Goal: Check status: Check status

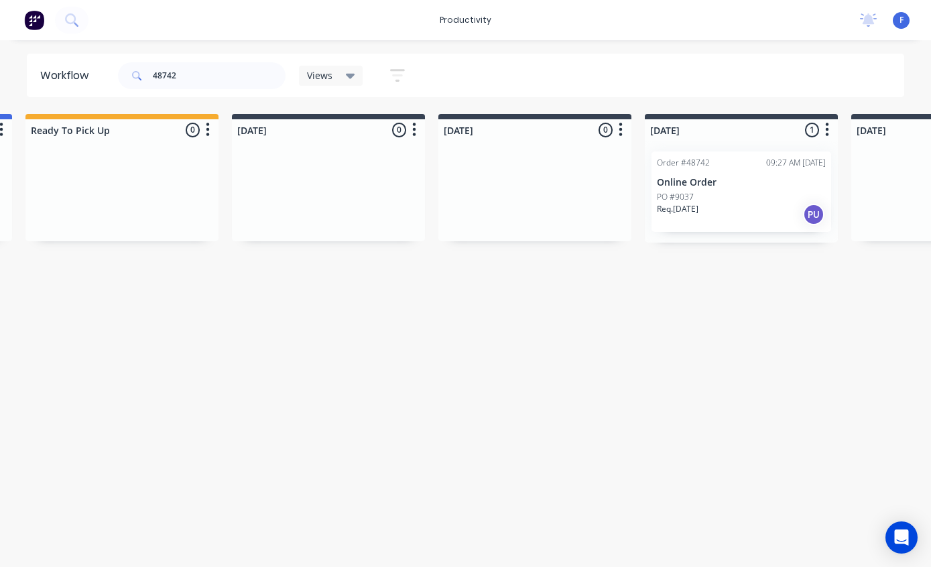
scroll to position [27, 435]
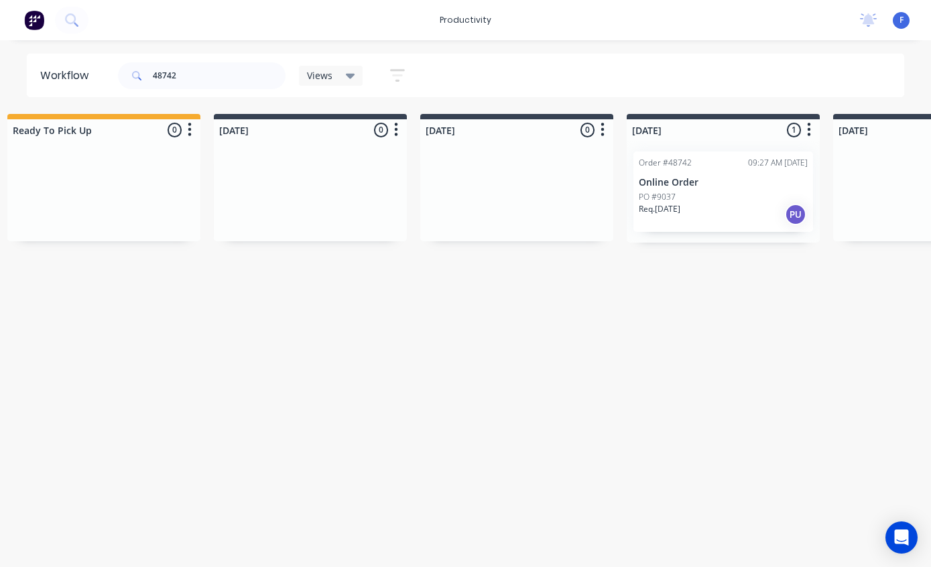
click at [708, 177] on p "Online Order" at bounding box center [723, 182] width 169 height 11
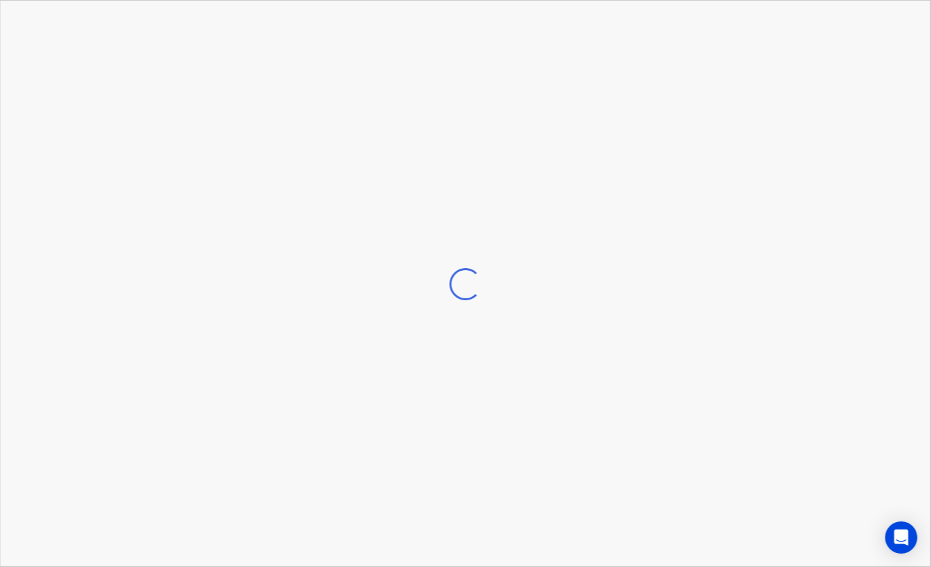
scroll to position [27, 435]
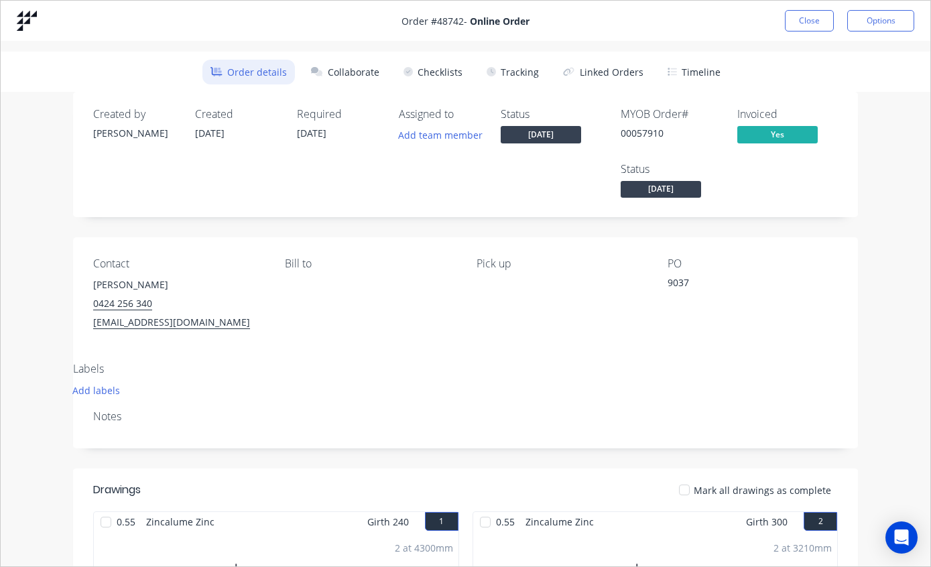
click at [513, 73] on button "Tracking" at bounding box center [513, 72] width 68 height 25
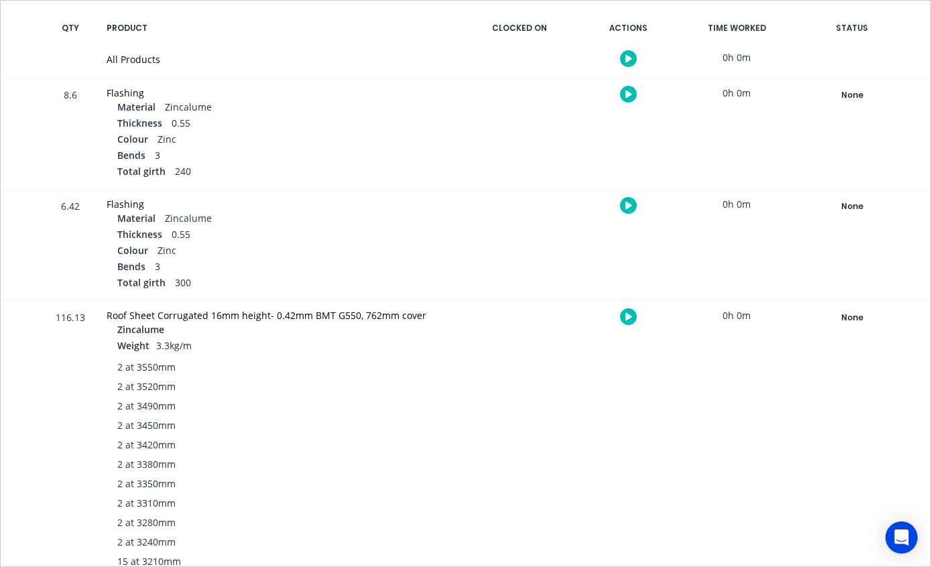
scroll to position [274, 0]
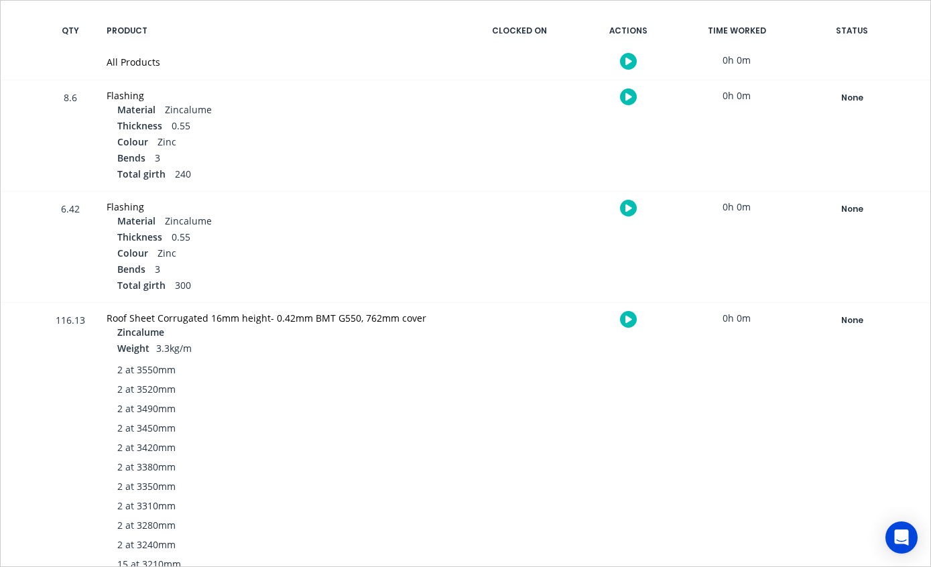
click at [850, 314] on div "None" at bounding box center [852, 320] width 97 height 17
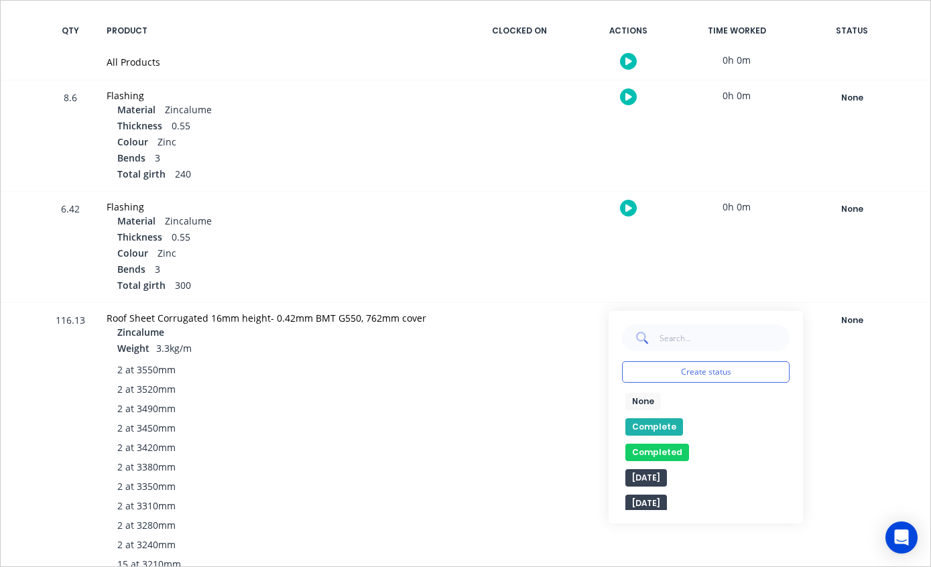
click at [652, 423] on button "Complete" at bounding box center [655, 426] width 58 height 17
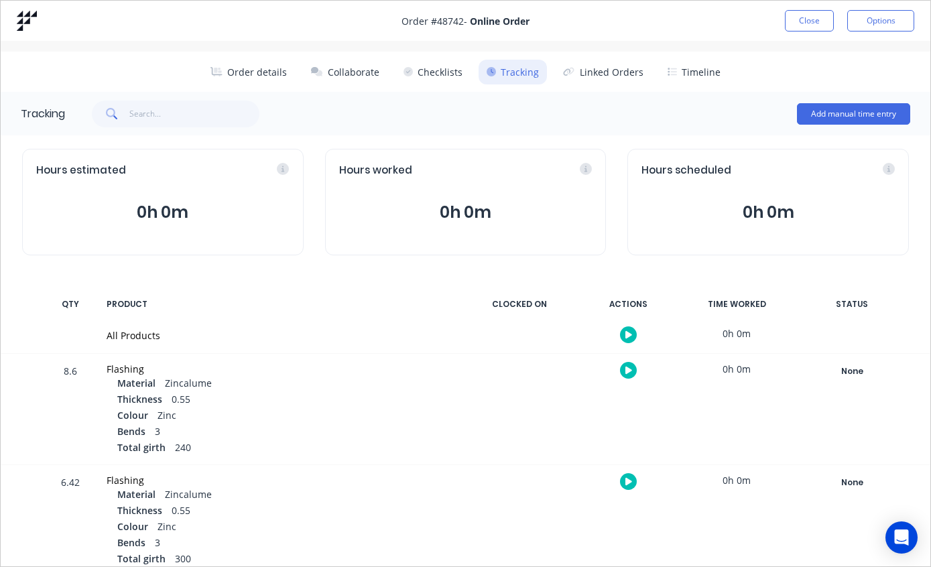
scroll to position [0, 0]
click at [808, 19] on button "Close" at bounding box center [809, 20] width 49 height 21
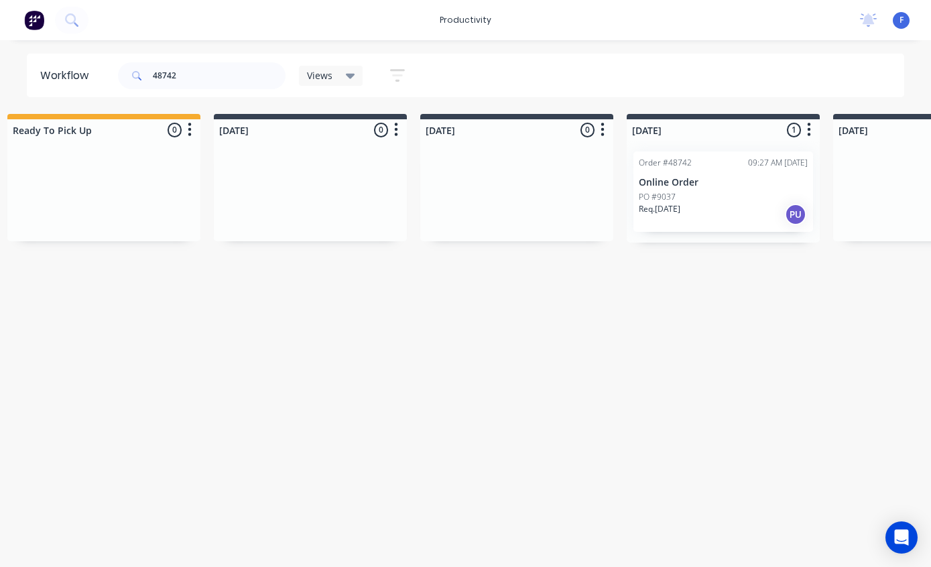
scroll to position [27, 435]
click at [223, 69] on input "48742" at bounding box center [219, 75] width 133 height 27
click at [217, 78] on input "48742" at bounding box center [219, 75] width 133 height 27
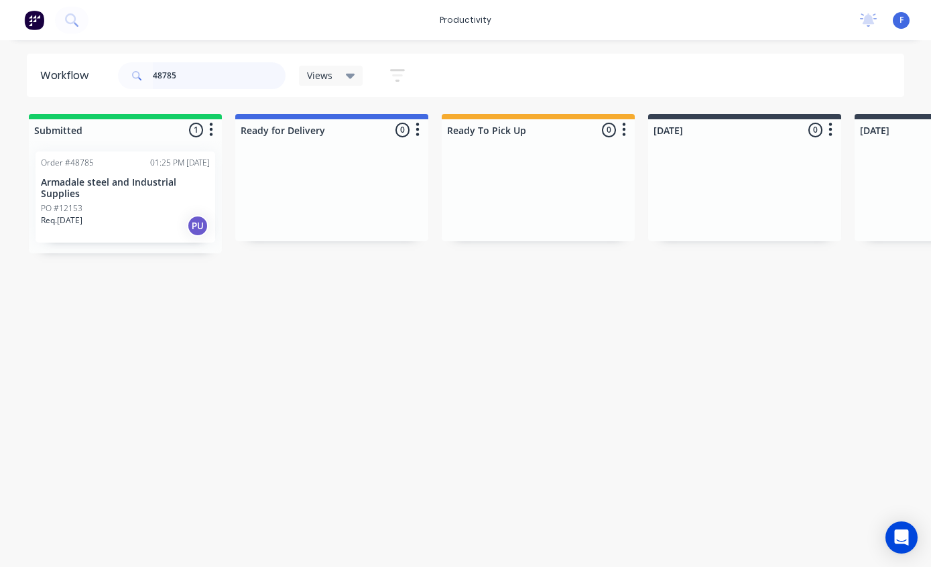
type input "48785"
click at [137, 203] on div "PO #12153" at bounding box center [125, 209] width 169 height 12
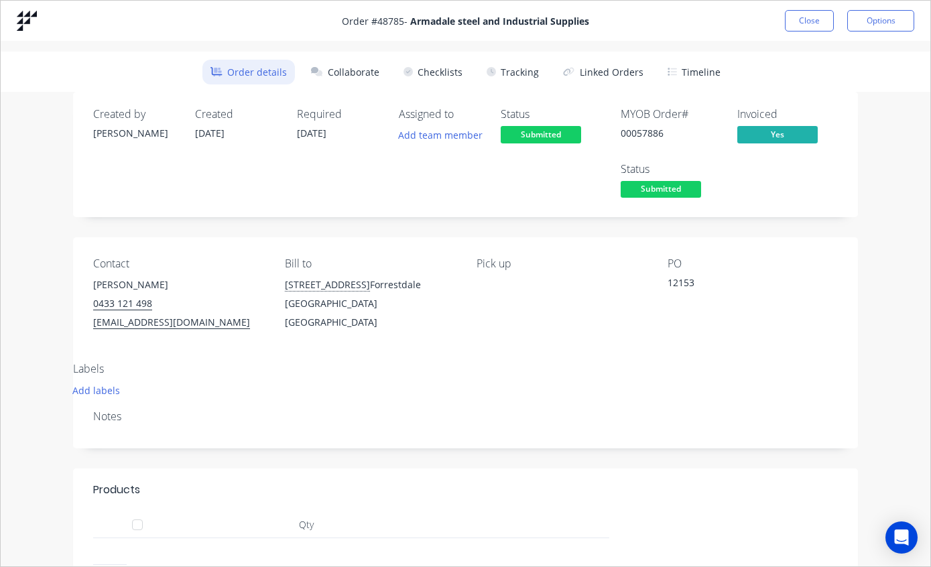
click at [526, 68] on button "Tracking" at bounding box center [513, 72] width 68 height 25
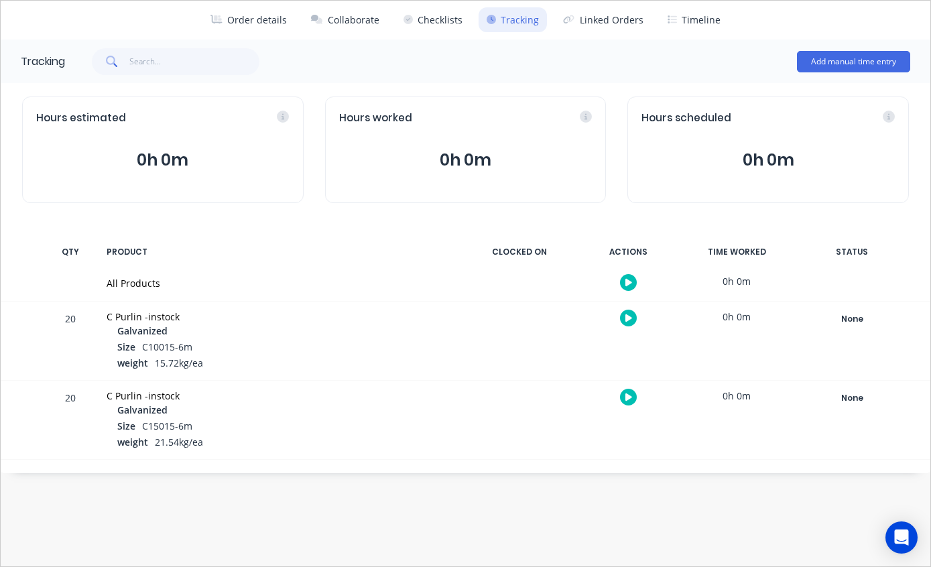
scroll to position [52, 0]
click at [857, 392] on div "None" at bounding box center [852, 398] width 97 height 17
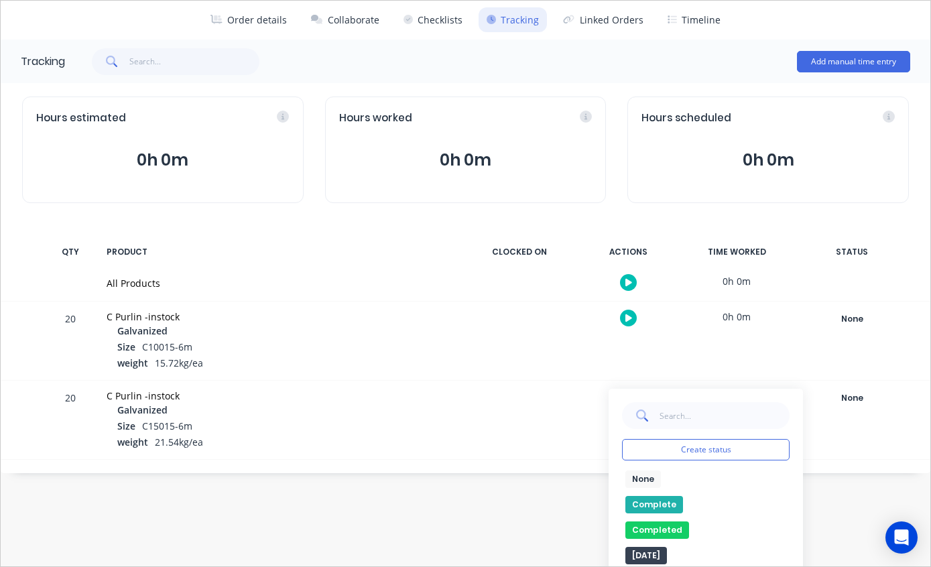
click at [667, 522] on button "Completed" at bounding box center [658, 530] width 64 height 17
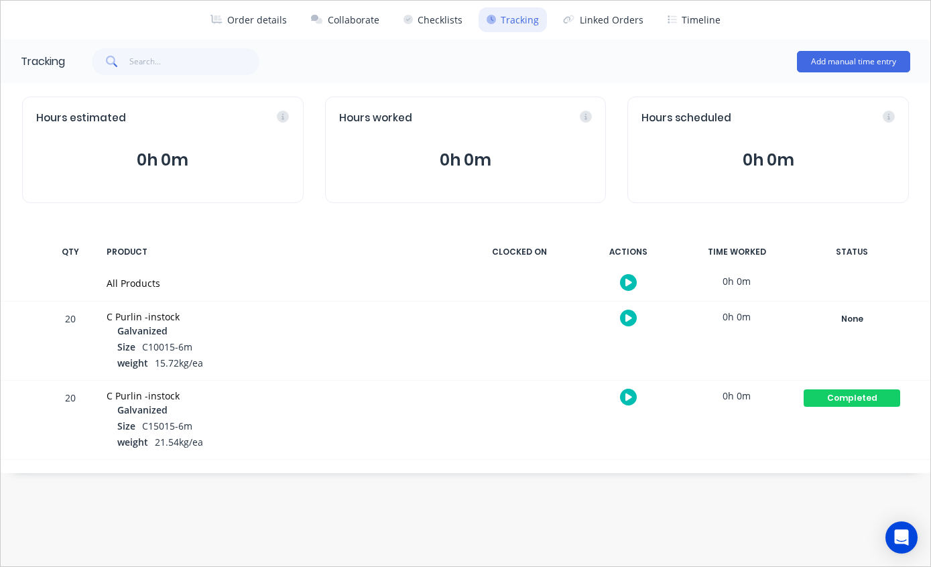
click at [858, 317] on div "None" at bounding box center [852, 318] width 97 height 17
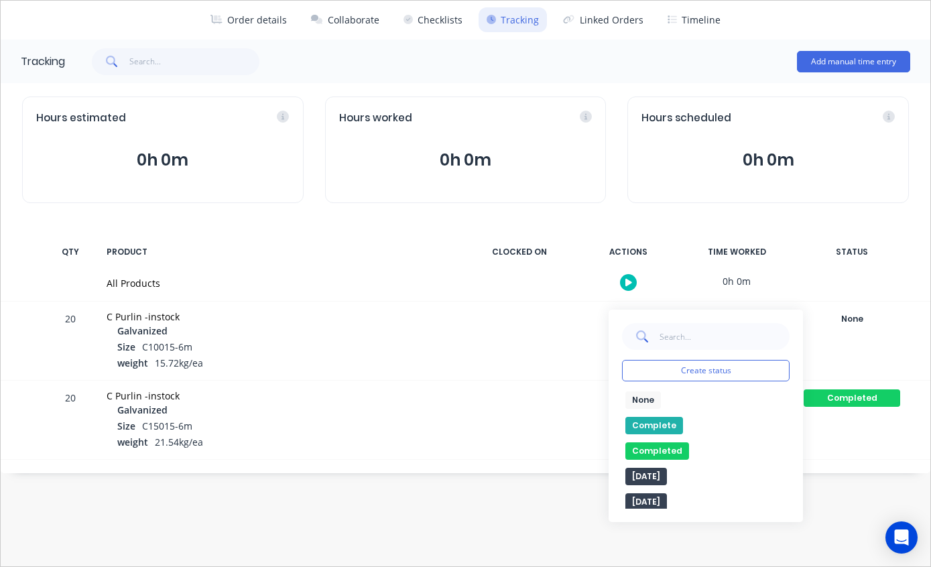
click at [673, 447] on button "Completed" at bounding box center [658, 451] width 64 height 17
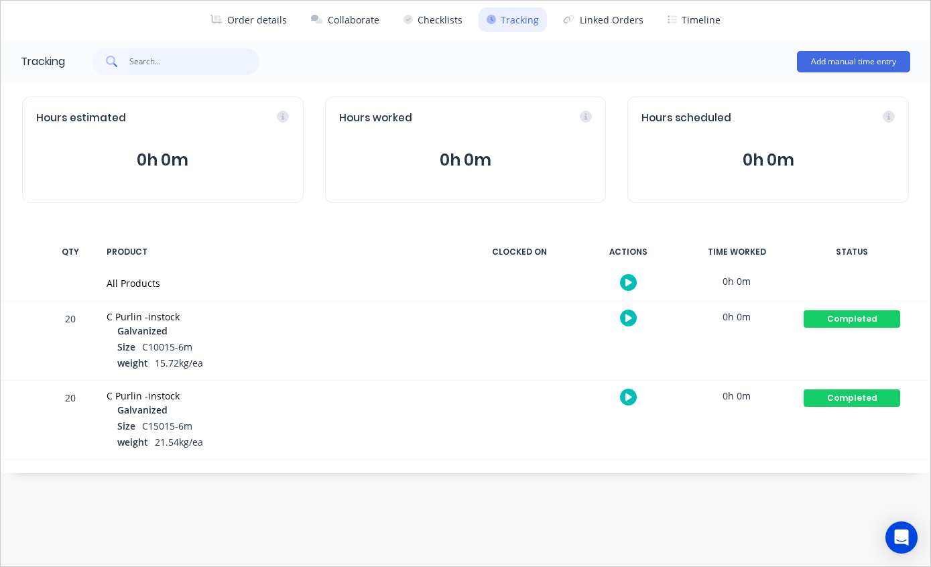
click at [187, 61] on input "text" at bounding box center [194, 61] width 131 height 27
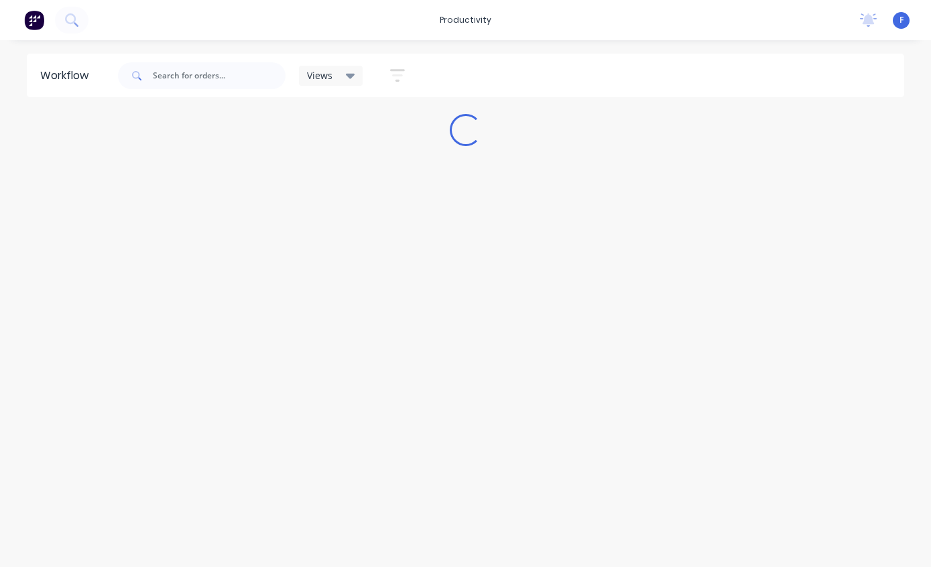
scroll to position [27, 0]
click at [211, 84] on input "text" at bounding box center [219, 75] width 133 height 27
type input "48785"
